Goal: Find specific page/section: Find specific page/section

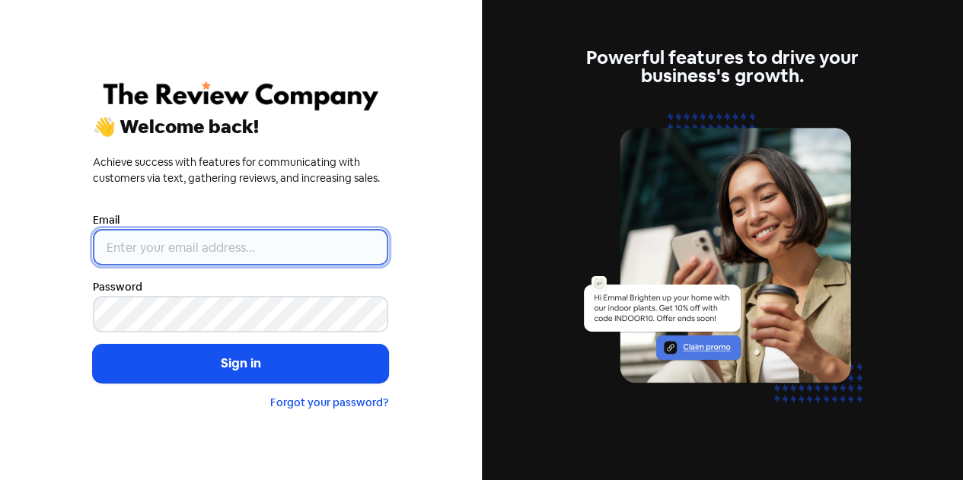
type input "[EMAIL_ADDRESS][DOMAIN_NAME]"
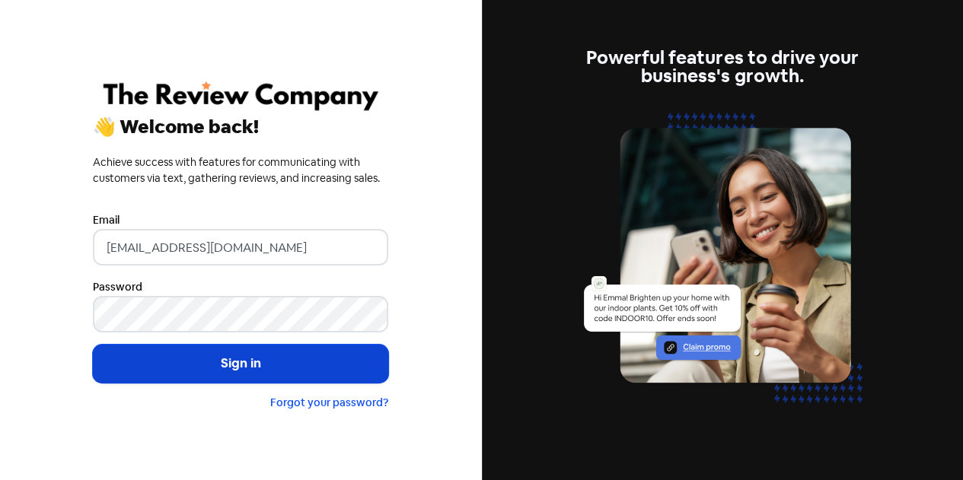
click at [218, 365] on button "Sign in" at bounding box center [240, 364] width 295 height 38
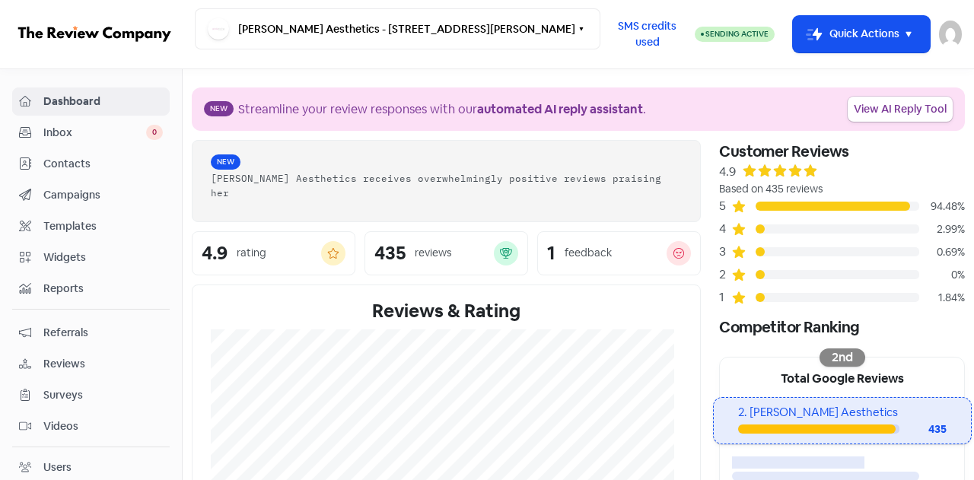
click at [80, 163] on span "Contacts" at bounding box center [102, 164] width 119 height 16
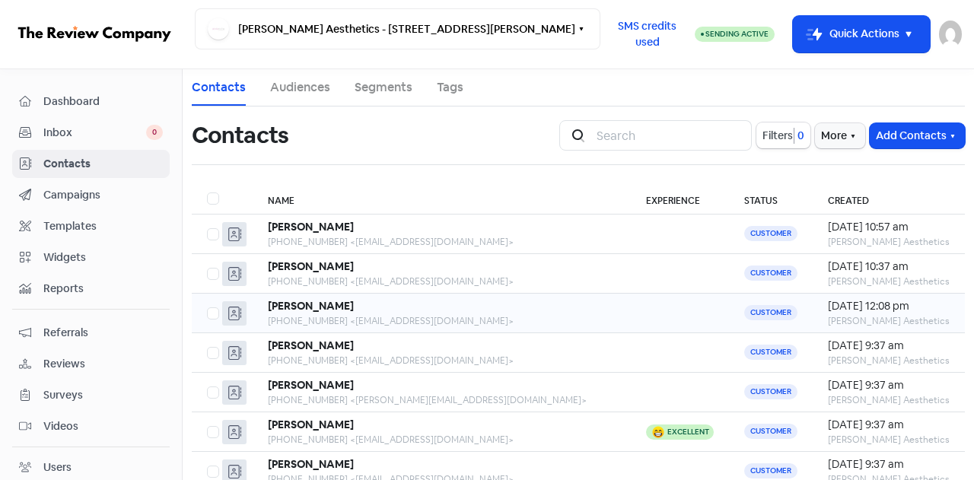
click at [311, 314] on div "+61410448815 <silvisamba@gmail.com>" at bounding box center [442, 321] width 348 height 14
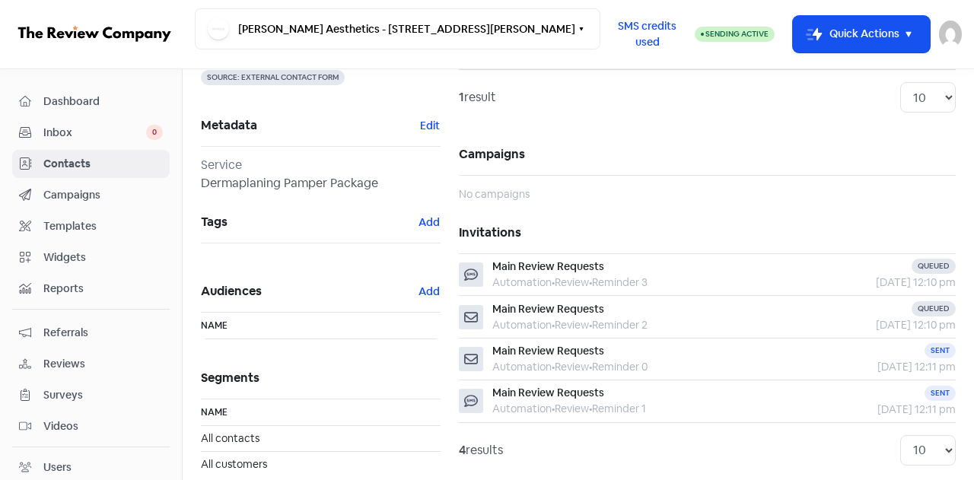
scroll to position [218, 0]
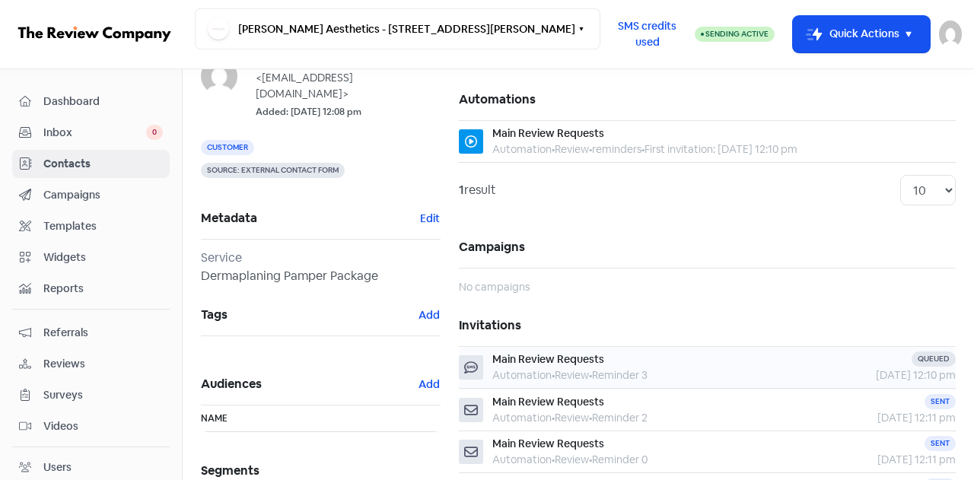
scroll to position [152, 0]
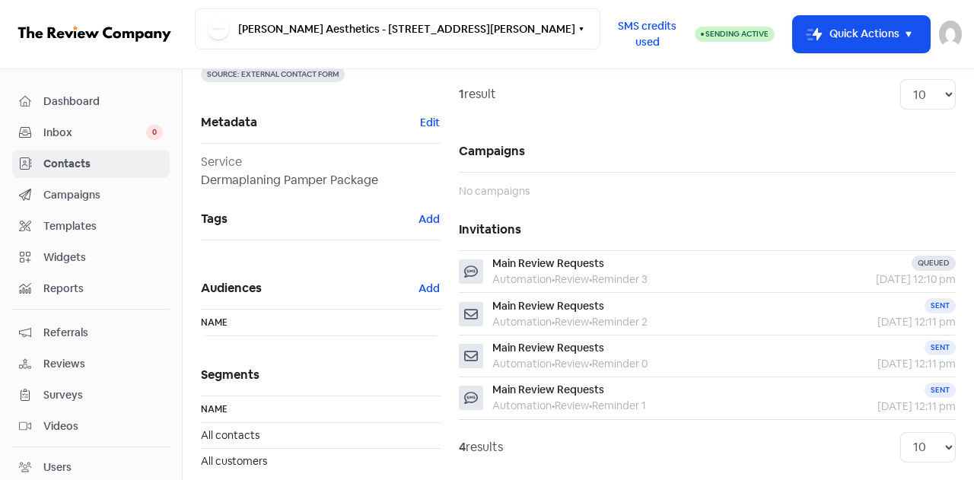
click at [57, 131] on span "Inbox" at bounding box center [94, 133] width 103 height 16
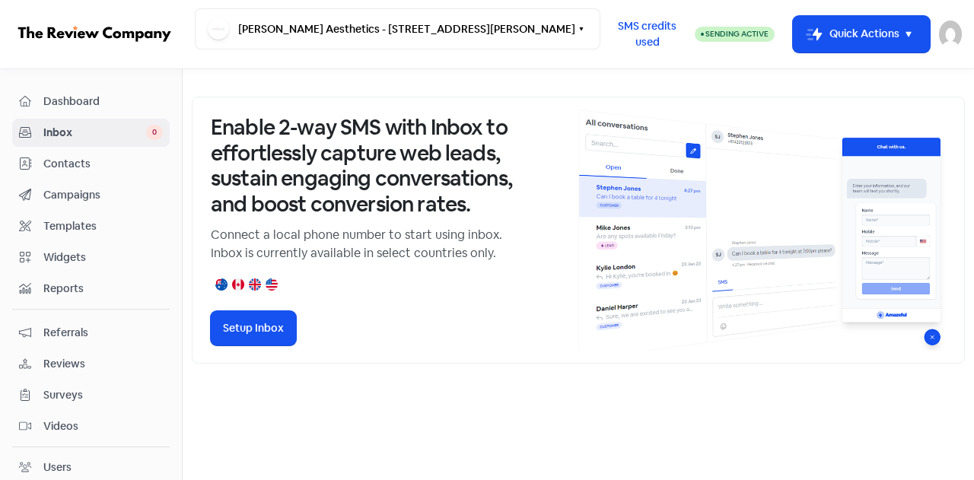
click at [81, 170] on div "Contacts" at bounding box center [91, 164] width 144 height 18
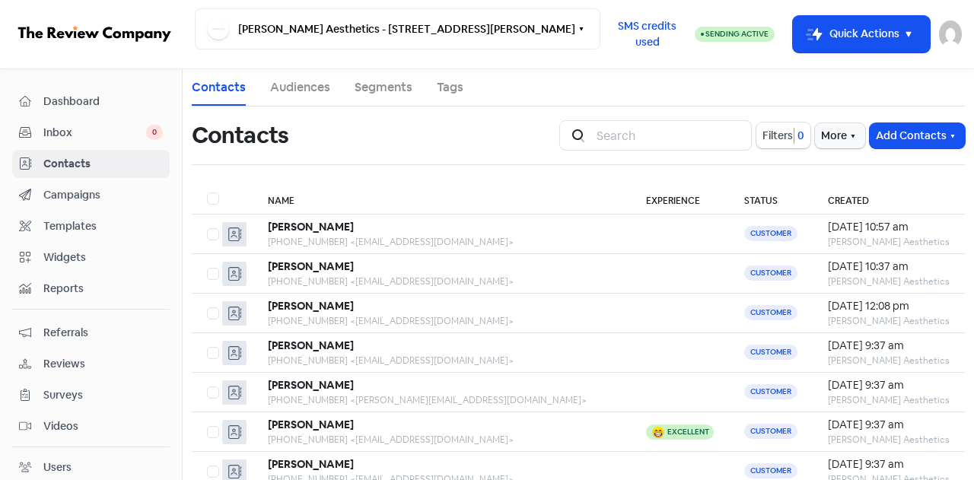
click at [73, 103] on span "Dashboard" at bounding box center [102, 102] width 119 height 16
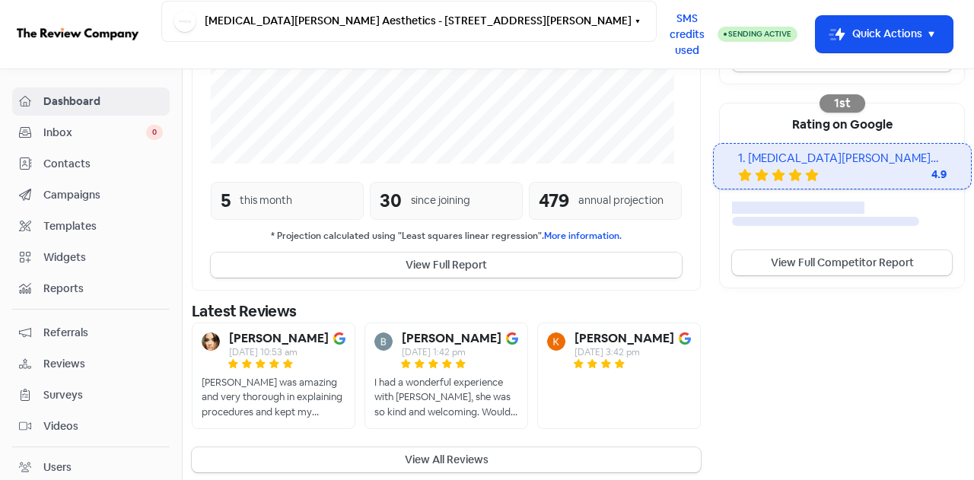
scroll to position [466, 0]
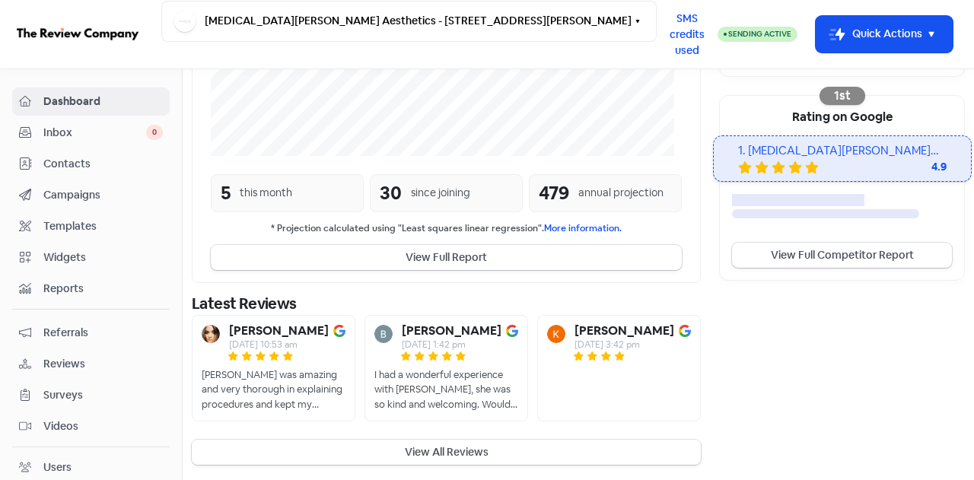
click at [446, 445] on button "View All Reviews" at bounding box center [446, 452] width 509 height 25
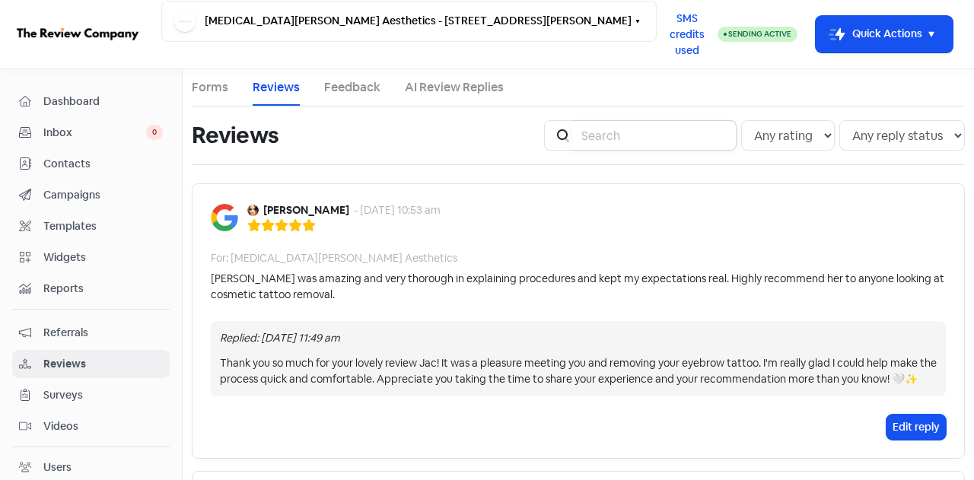
click at [622, 132] on input "search" at bounding box center [654, 135] width 164 height 30
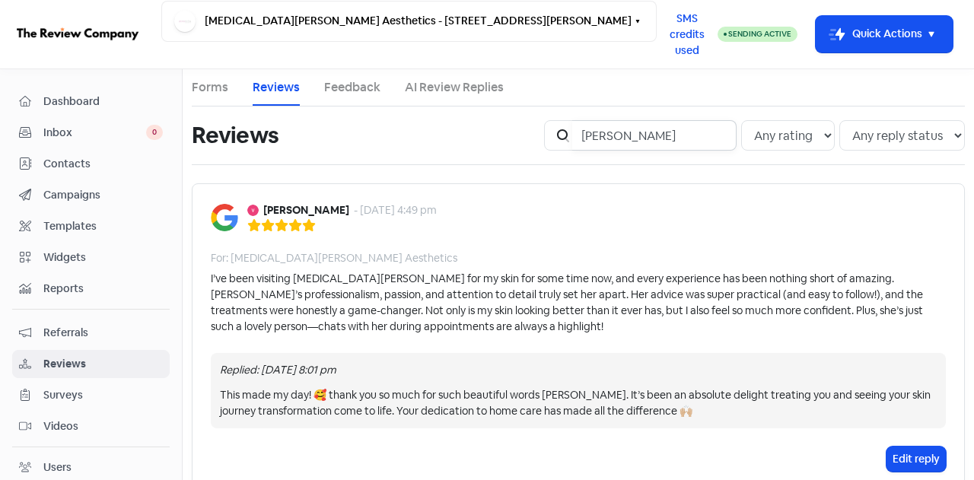
type input "[PERSON_NAME]"
click at [61, 165] on span "Contacts" at bounding box center [102, 164] width 119 height 16
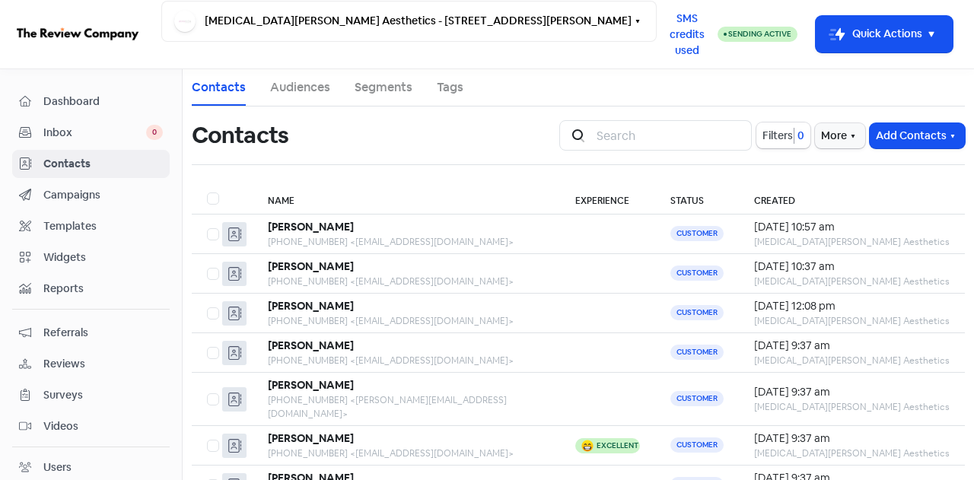
click at [75, 99] on span "Dashboard" at bounding box center [102, 102] width 119 height 16
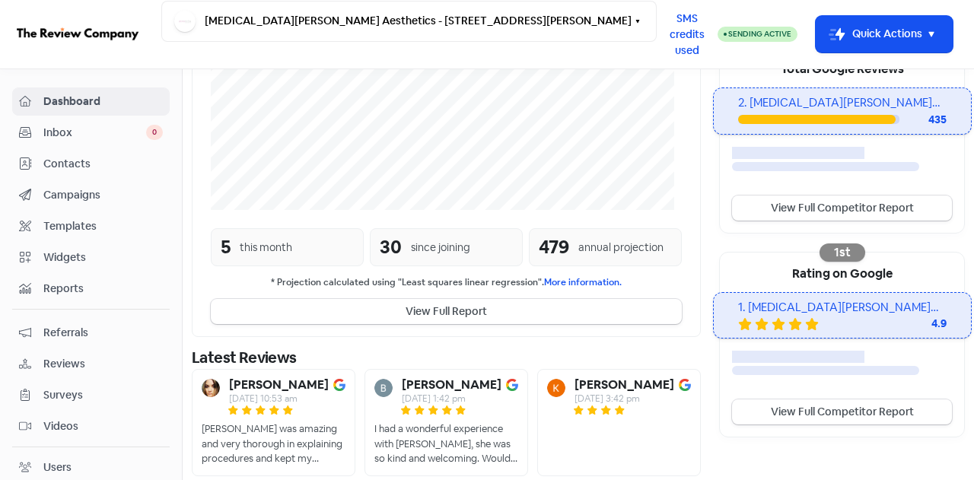
scroll to position [364, 0]
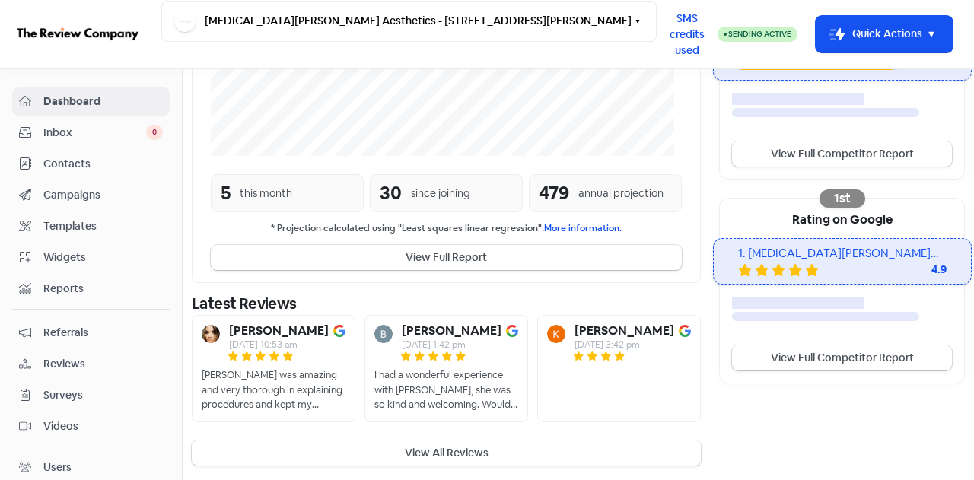
click at [475, 457] on button "View All Reviews" at bounding box center [446, 453] width 509 height 25
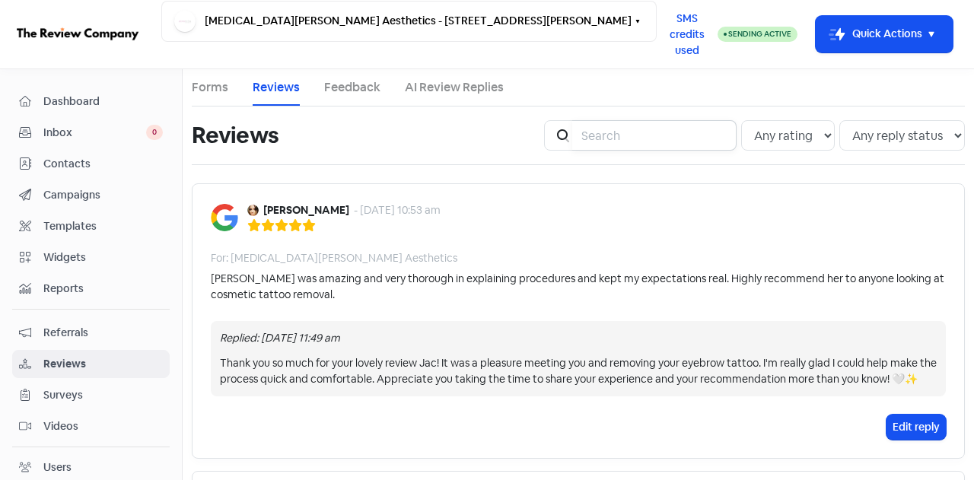
click at [617, 127] on input "search" at bounding box center [654, 135] width 164 height 30
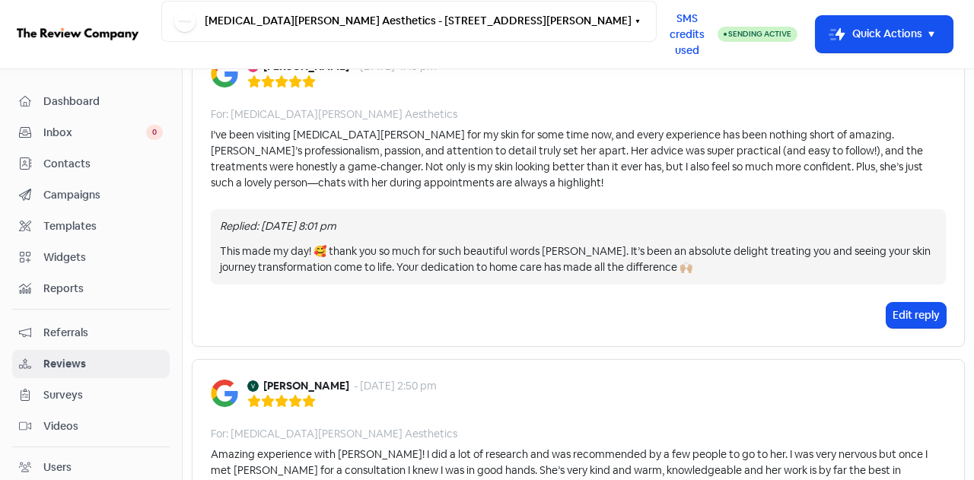
scroll to position [380, 0]
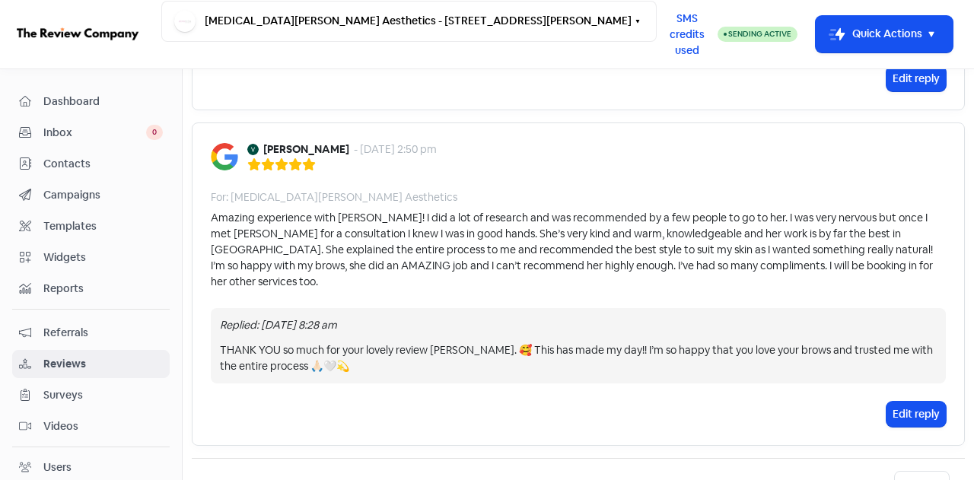
type input "[PERSON_NAME]"
click at [75, 170] on span "Contacts" at bounding box center [102, 164] width 119 height 16
